Goal: Task Accomplishment & Management: Manage account settings

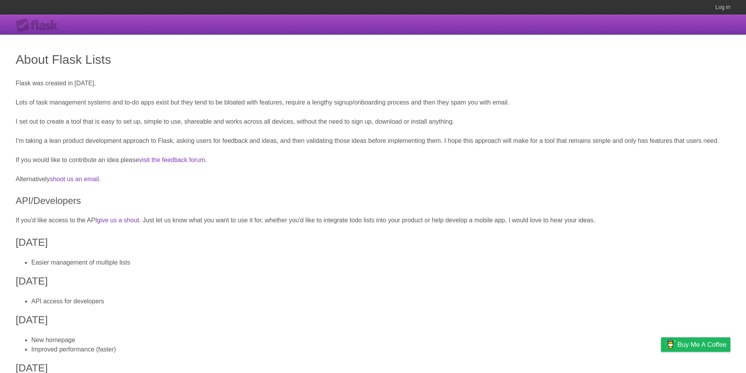
click at [43, 19] on div "Flask" at bounding box center [39, 25] width 47 height 14
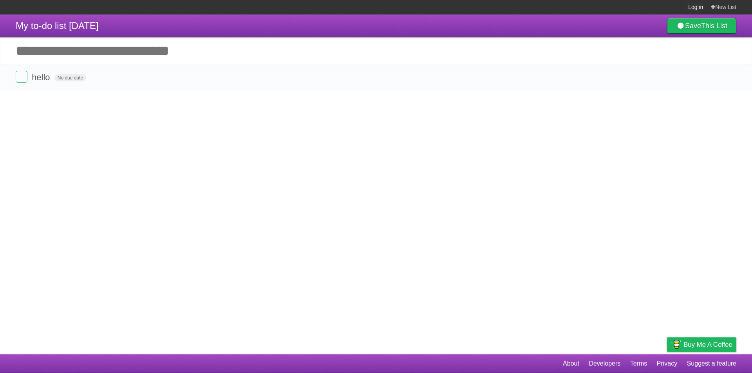
click at [363, 8] on link "Log in" at bounding box center [695, 7] width 15 height 14
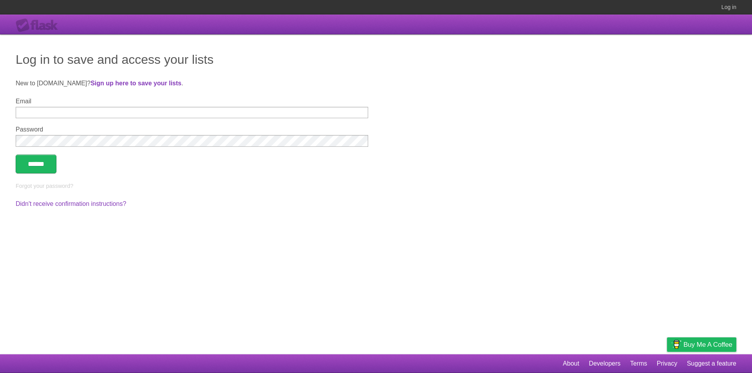
type input "**********"
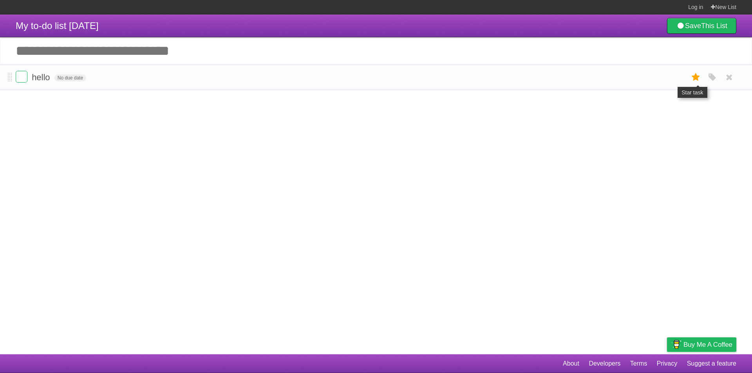
click at [696, 77] on icon at bounding box center [695, 77] width 11 height 13
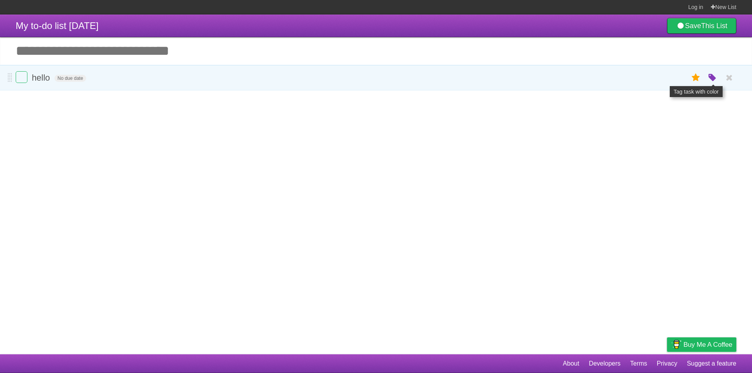
click at [710, 77] on icon "button" at bounding box center [712, 78] width 11 height 10
click at [553, 78] on form "hello No due date White Red Blue Green Purple Orange" at bounding box center [376, 77] width 720 height 13
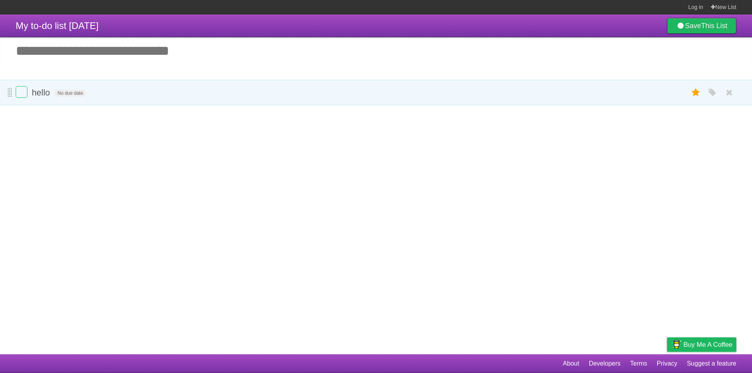
drag, startPoint x: 9, startPoint y: 78, endPoint x: 9, endPoint y: 94, distance: 15.3
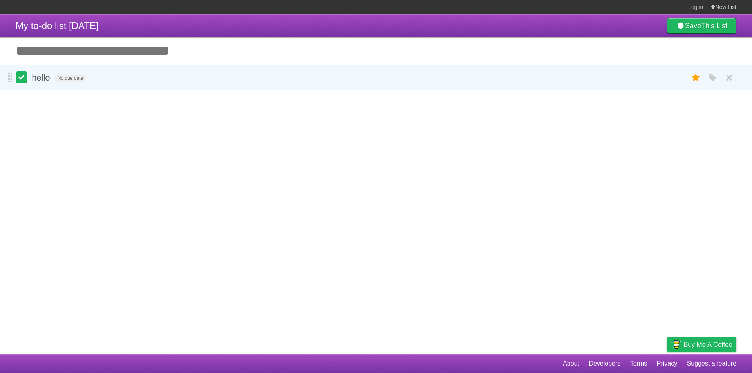
click at [20, 79] on label at bounding box center [22, 77] width 12 height 12
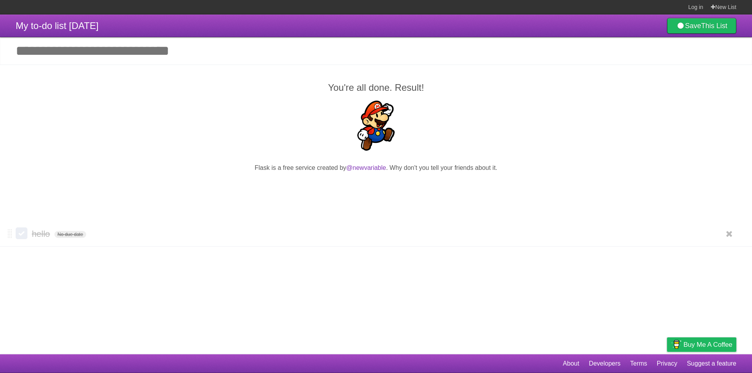
click at [22, 238] on label at bounding box center [22, 233] width 12 height 12
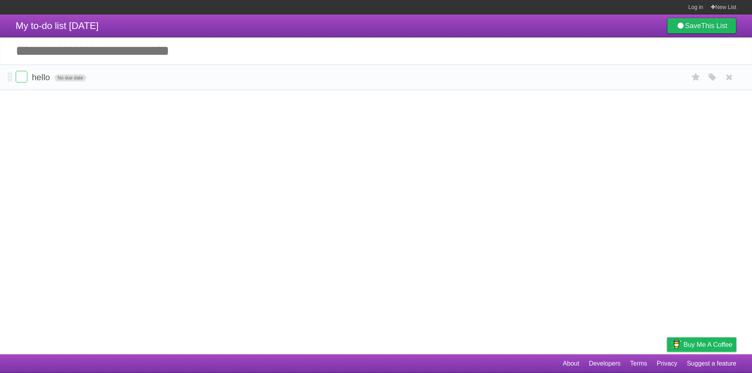
click at [70, 78] on span "No due date" at bounding box center [70, 77] width 32 height 7
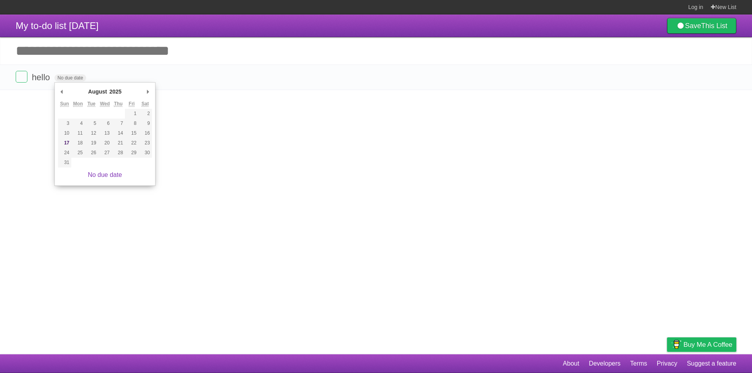
click at [235, 97] on article "My to-do list [DATE] Save This List Add another task ********* You're all done.…" at bounding box center [376, 184] width 752 height 340
